Goal: Task Accomplishment & Management: Complete application form

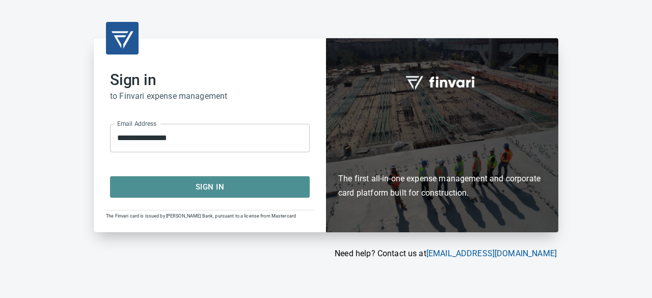
click at [204, 187] on span "Sign In" at bounding box center [209, 186] width 177 height 13
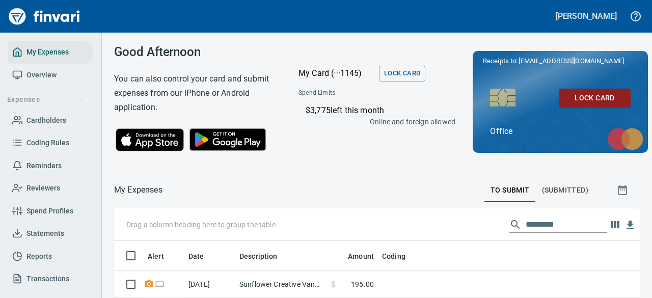
scroll to position [170, 510]
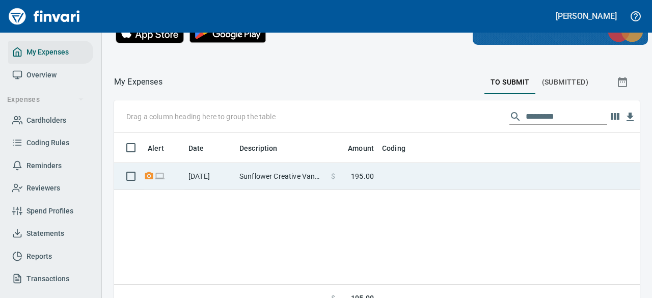
click at [270, 154] on div "Drag a column heading here to group the table Alert Date Description Amount Cod…" at bounding box center [377, 209] width 526 height 218
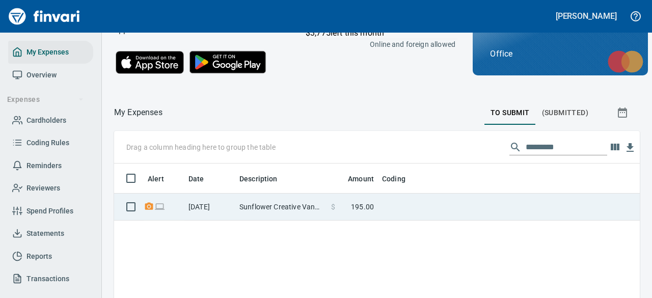
click at [272, 202] on td "Sunflower Creative Vancouver [GEOGRAPHIC_DATA]" at bounding box center [281, 207] width 92 height 27
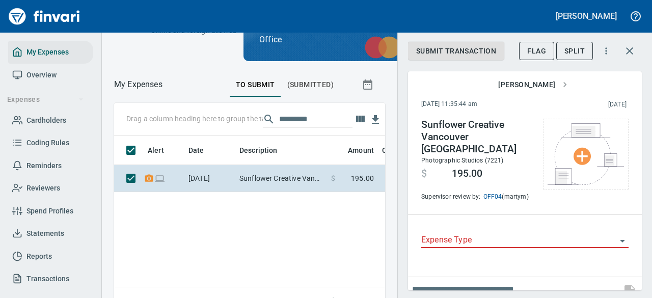
scroll to position [170, 255]
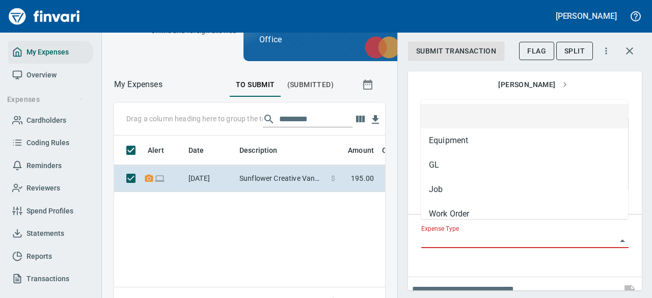
click at [474, 233] on input "Expense Type" at bounding box center [518, 240] width 195 height 14
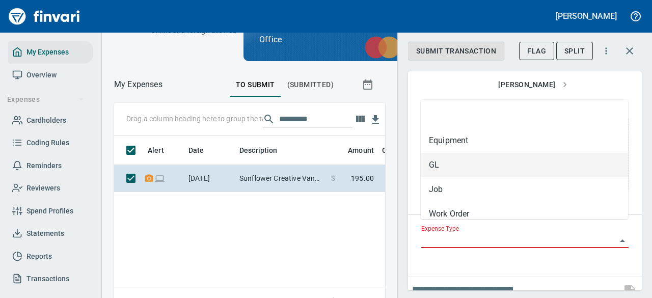
click at [445, 163] on li "GL" at bounding box center [524, 165] width 207 height 24
type input "**"
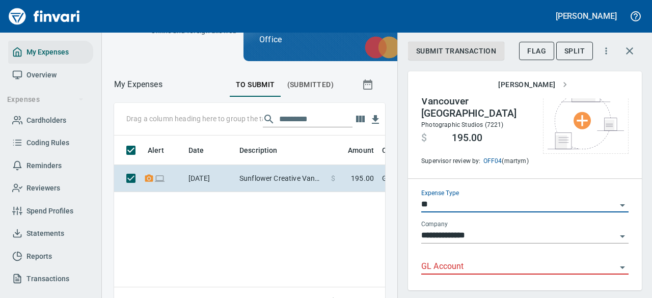
scroll to position [71, 0]
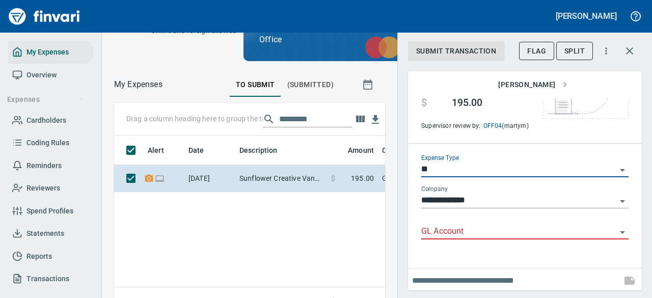
click at [450, 227] on input "GL Account" at bounding box center [518, 232] width 195 height 14
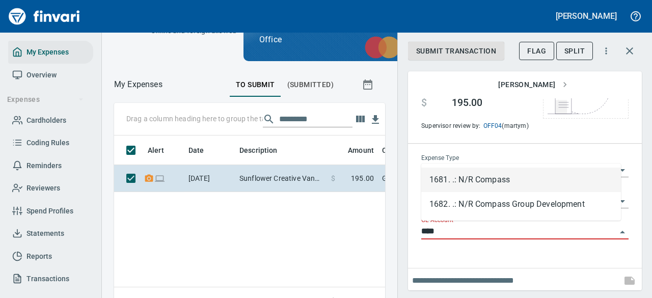
scroll to position [170, 255]
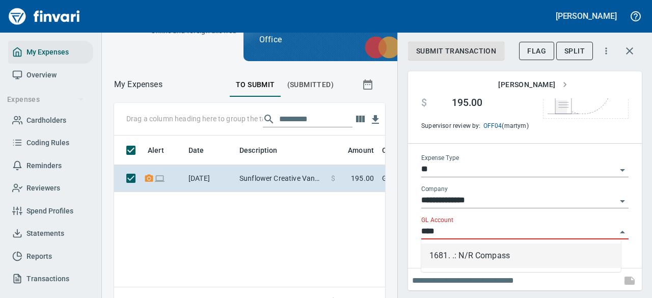
click at [464, 255] on li "1681. .: N/R Compass" at bounding box center [521, 255] width 200 height 24
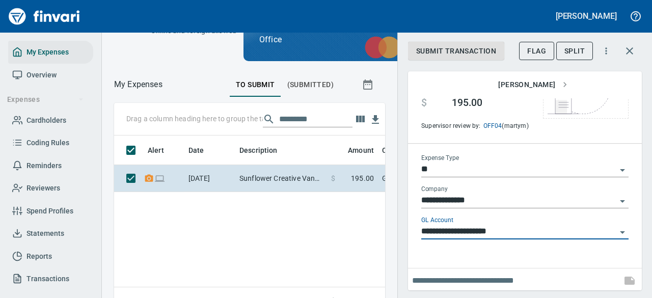
type input "**********"
click at [448, 280] on input "text" at bounding box center [514, 280] width 205 height 16
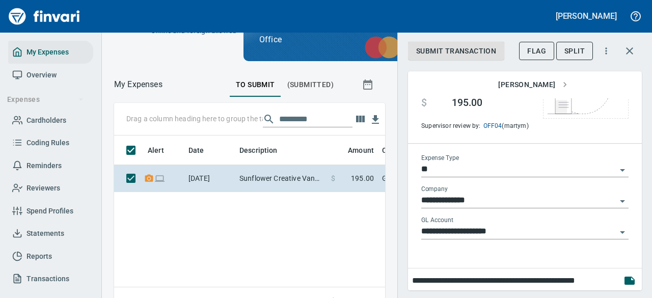
scroll to position [0, 4]
type input "**********"
click at [478, 109] on div "Supervisor review by: OFF04 (martym)" at bounding box center [477, 120] width 112 height 22
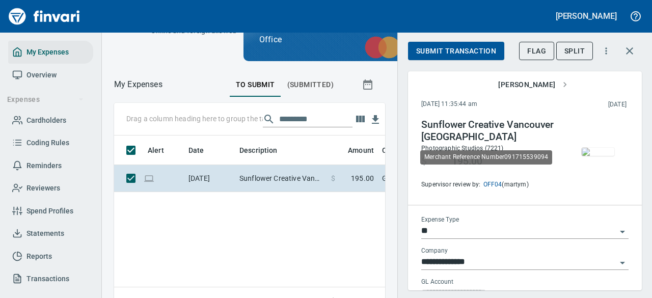
scroll to position [170, 255]
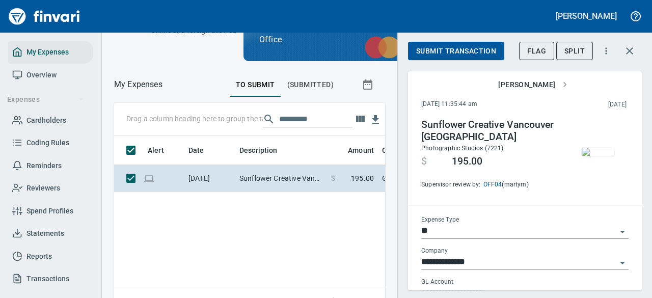
click at [447, 53] on span "Submit Transaction" at bounding box center [456, 51] width 80 height 13
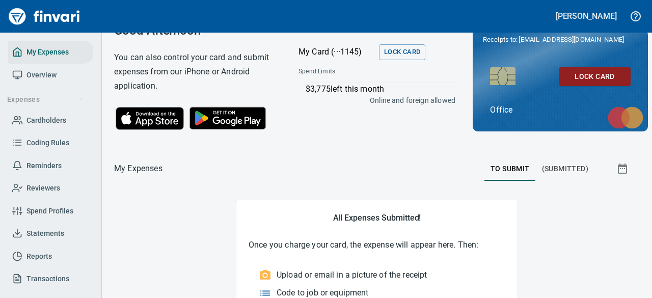
scroll to position [0, 0]
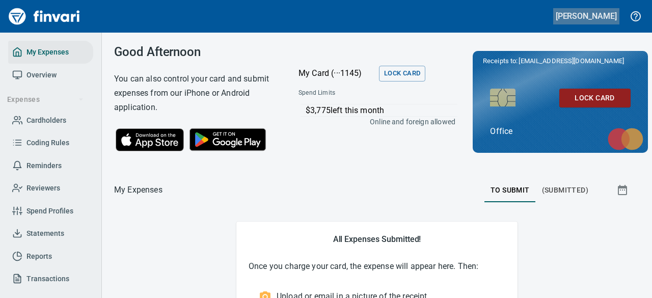
click at [610, 16] on h5 "Sara Mclaughlin" at bounding box center [586, 16] width 61 height 11
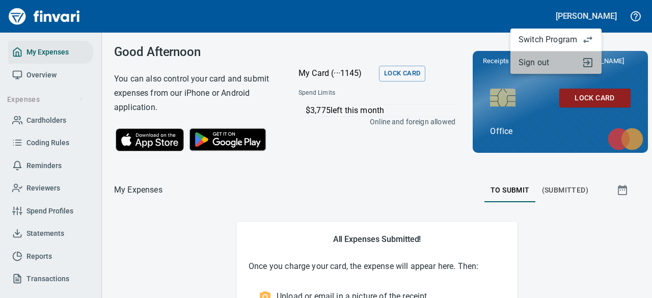
click at [534, 68] on span "Sign out" at bounding box center [547, 63] width 59 height 12
